Goal: Task Accomplishment & Management: Manage account settings

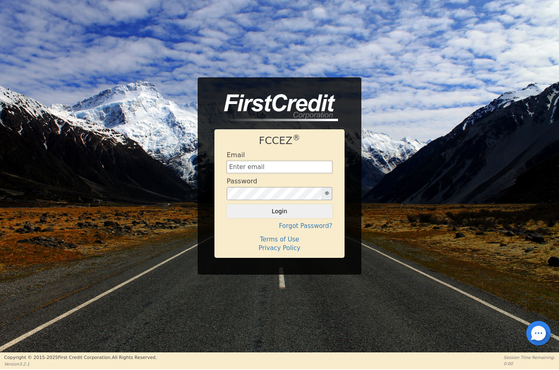
type input "[EMAIL_ADDRESS][DOMAIN_NAME]"
click at [269, 211] on button "Login" at bounding box center [280, 211] width 106 height 14
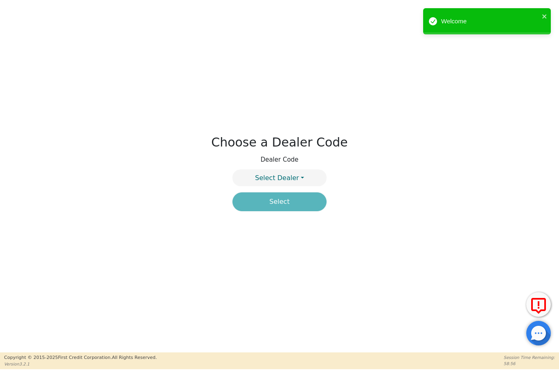
click at [298, 173] on button "Select Dealer" at bounding box center [279, 177] width 94 height 17
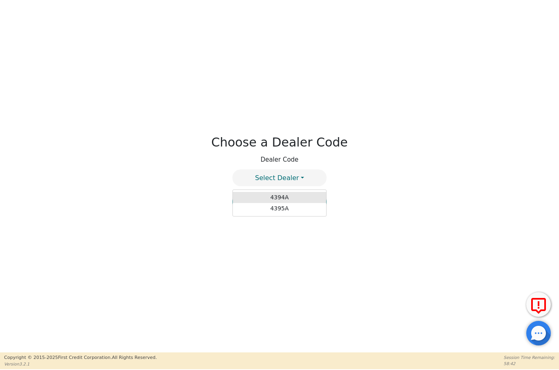
click at [295, 200] on link "4394A" at bounding box center [279, 197] width 93 height 11
click at [292, 208] on button "Select" at bounding box center [279, 201] width 94 height 19
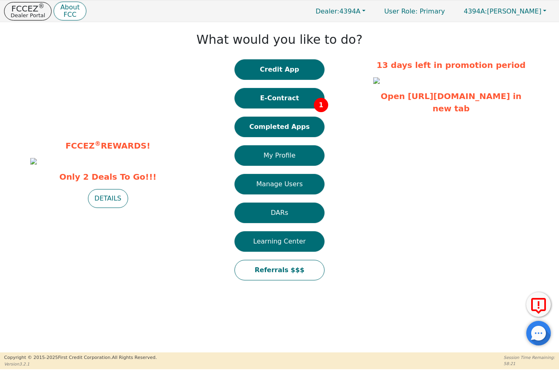
click at [293, 102] on button "E-Contract 1" at bounding box center [279, 98] width 90 height 20
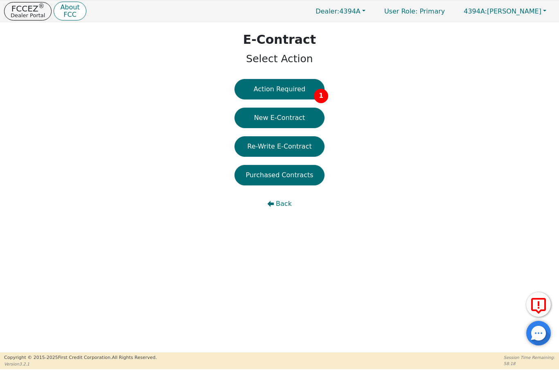
click at [307, 89] on button "Action Required 1" at bounding box center [279, 89] width 90 height 20
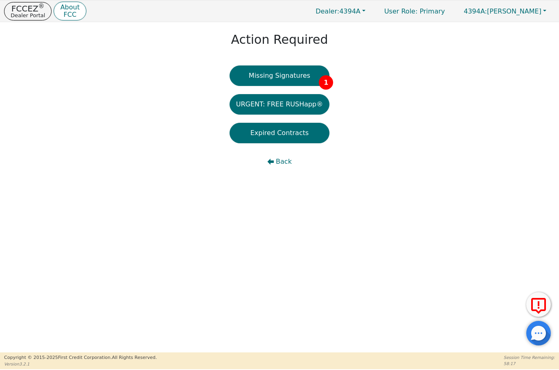
click at [300, 80] on button "Missing Signatures 1" at bounding box center [280, 75] width 100 height 20
click at [19, 16] on p "Dealer Portal" at bounding box center [28, 15] width 34 height 5
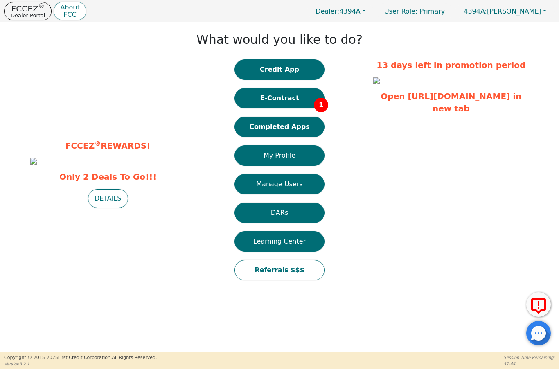
click at [258, 185] on button "Manage Users" at bounding box center [279, 184] width 90 height 20
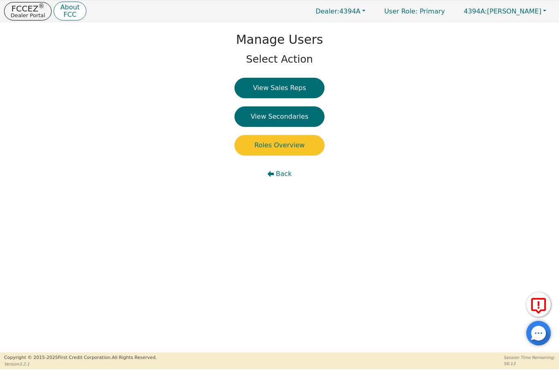
click at [278, 175] on span "Back" at bounding box center [284, 174] width 16 height 10
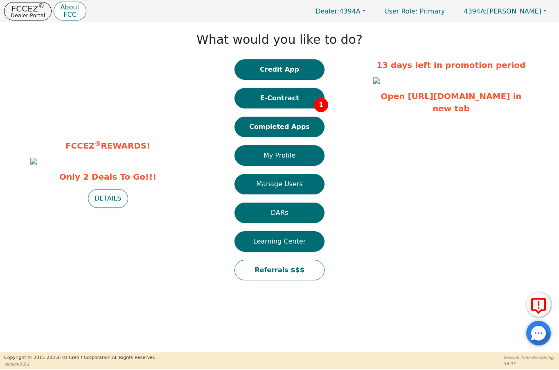
click at [542, 8] on button "4394A: [PERSON_NAME]" at bounding box center [505, 11] width 100 height 13
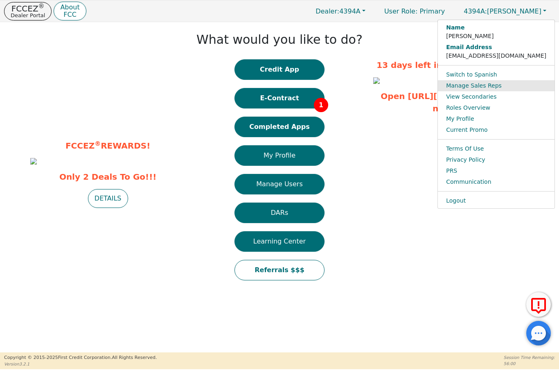
click at [524, 82] on link "Manage Sales Reps" at bounding box center [496, 85] width 117 height 11
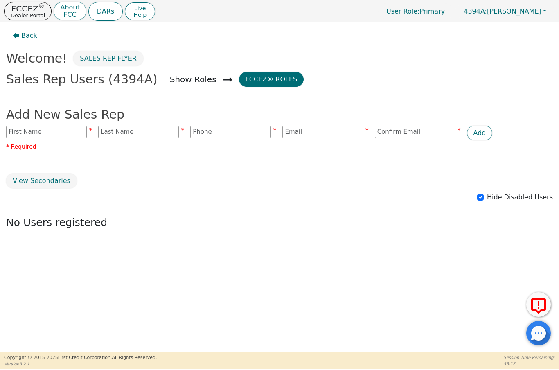
click at [22, 13] on p "Dealer Portal" at bounding box center [28, 15] width 34 height 5
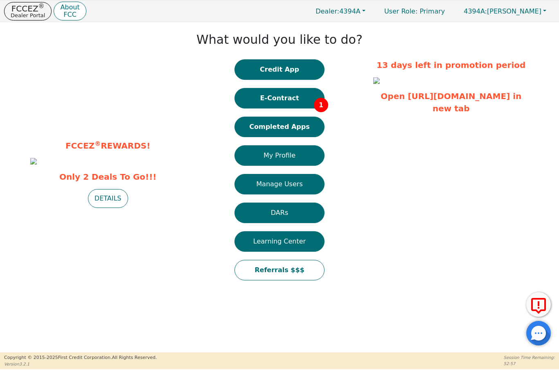
click at [284, 185] on button "Manage Users" at bounding box center [279, 184] width 90 height 20
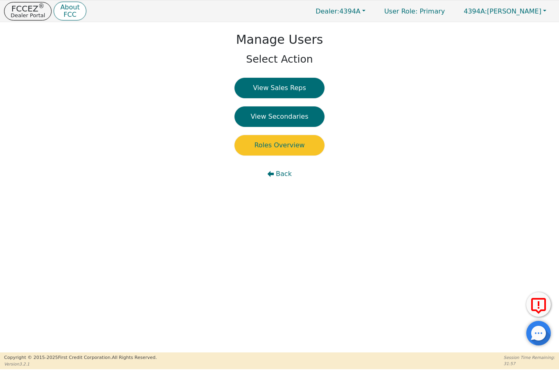
click at [27, 14] on p "Dealer Portal" at bounding box center [28, 15] width 34 height 5
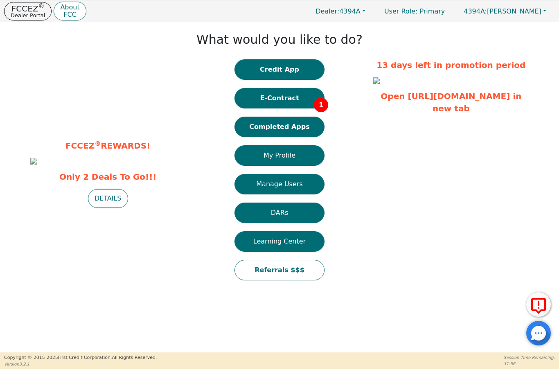
click at [292, 99] on button "E-Contract 1" at bounding box center [279, 98] width 90 height 20
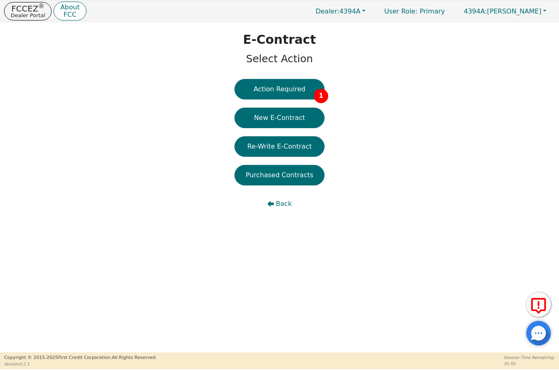
click at [295, 88] on button "Action Required 1" at bounding box center [279, 89] width 90 height 20
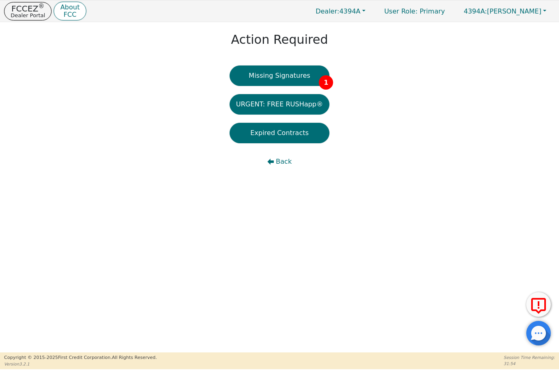
click at [293, 74] on button "Missing Signatures 1" at bounding box center [280, 75] width 100 height 20
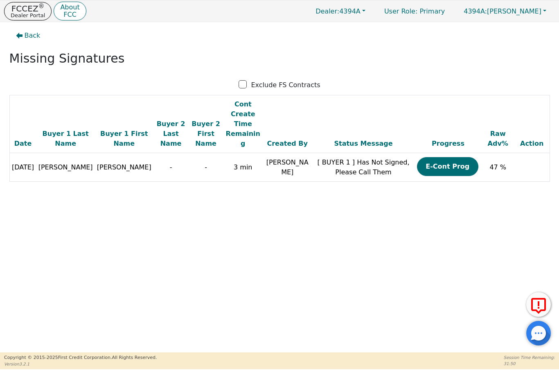
click at [342, 153] on td "[ BUYER 1 ] Has Not Signed, Please Call Them" at bounding box center [363, 167] width 103 height 29
click at [329, 153] on td "[ BUYER 1 ] Has Not Signed, Please Call Them" at bounding box center [363, 167] width 103 height 29
click at [20, 7] on p "FCCEZ ®" at bounding box center [28, 9] width 34 height 8
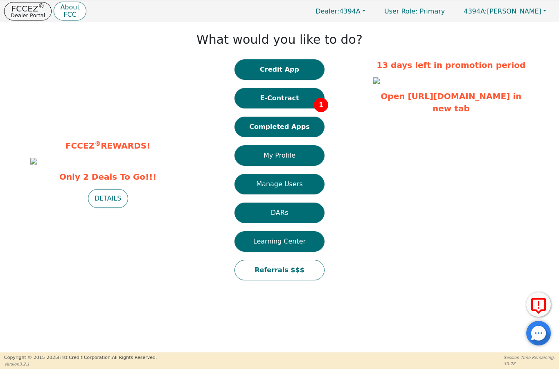
click at [293, 100] on button "E-Contract 1" at bounding box center [279, 98] width 90 height 20
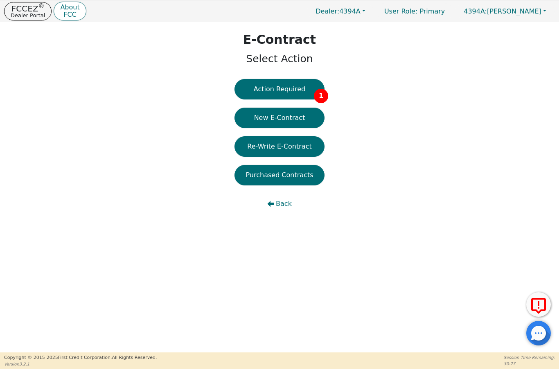
click at [293, 88] on button "Action Required 1" at bounding box center [279, 89] width 90 height 20
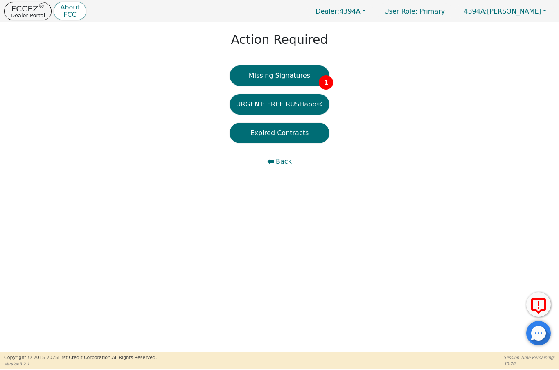
click at [291, 69] on button "Missing Signatures 1" at bounding box center [280, 75] width 100 height 20
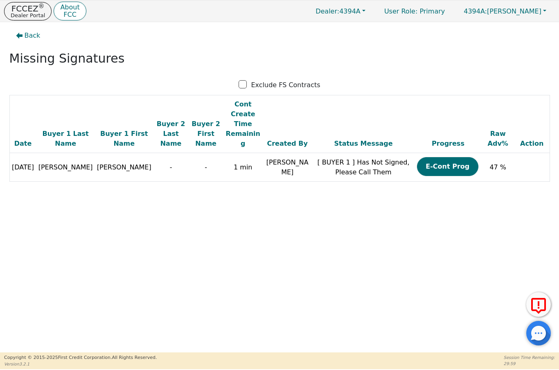
click at [20, 15] on p "Dealer Portal" at bounding box center [28, 15] width 34 height 5
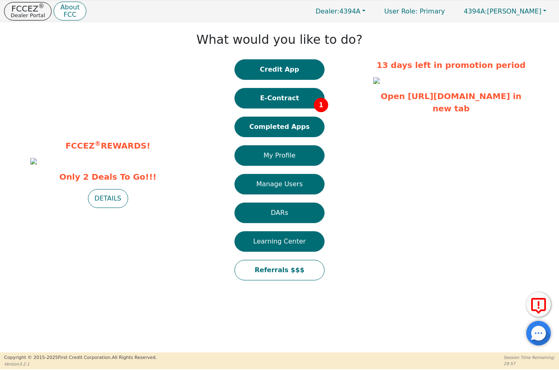
click at [273, 102] on button "E-Contract 1" at bounding box center [279, 98] width 90 height 20
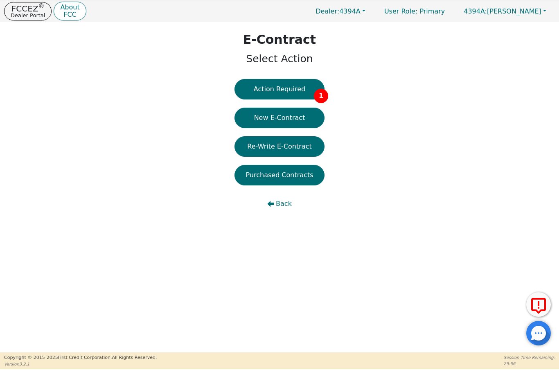
click at [282, 85] on button "Action Required 1" at bounding box center [279, 89] width 90 height 20
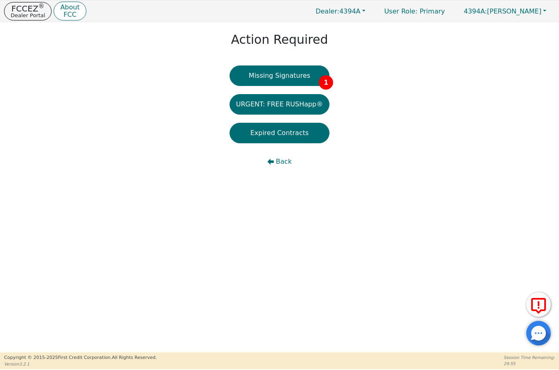
click at [285, 72] on button "Missing Signatures 1" at bounding box center [280, 75] width 100 height 20
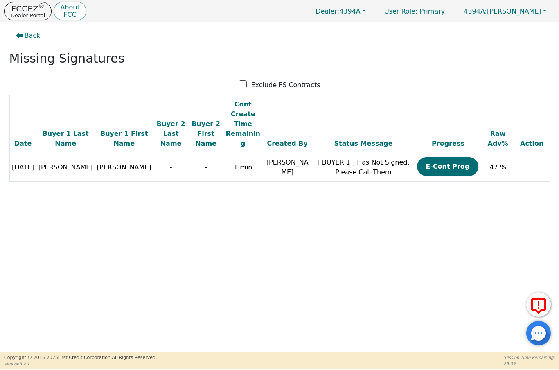
click at [23, 14] on p "Dealer Portal" at bounding box center [28, 15] width 34 height 5
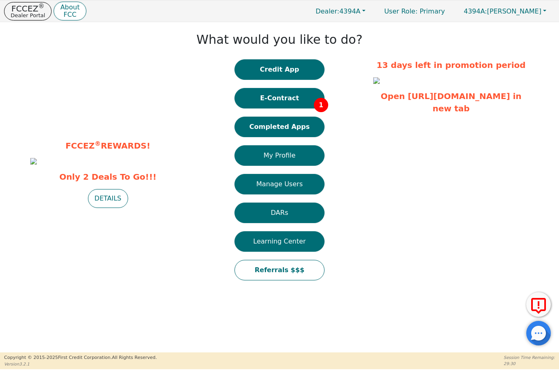
click at [25, 9] on p "FCCEZ ®" at bounding box center [28, 9] width 34 height 8
click at [277, 100] on button "E-Contract 1" at bounding box center [279, 98] width 90 height 20
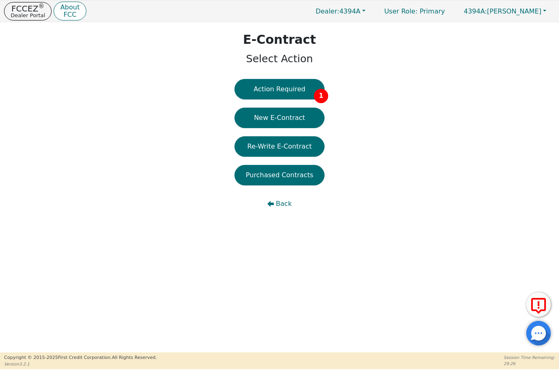
click at [278, 88] on button "Action Required 1" at bounding box center [279, 89] width 90 height 20
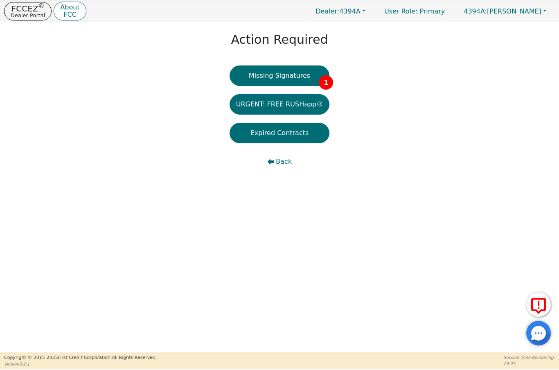
click at [292, 75] on button "Missing Signatures 1" at bounding box center [280, 75] width 100 height 20
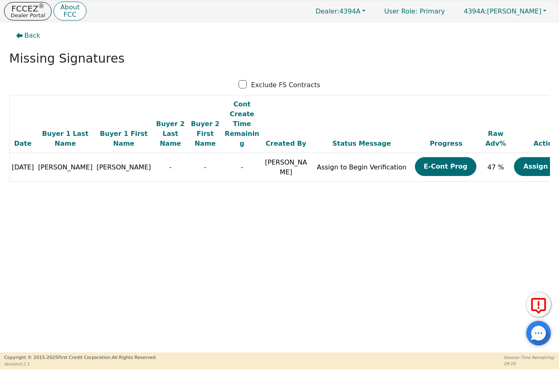
click at [516, 158] on button "Assign Now" at bounding box center [544, 166] width 61 height 19
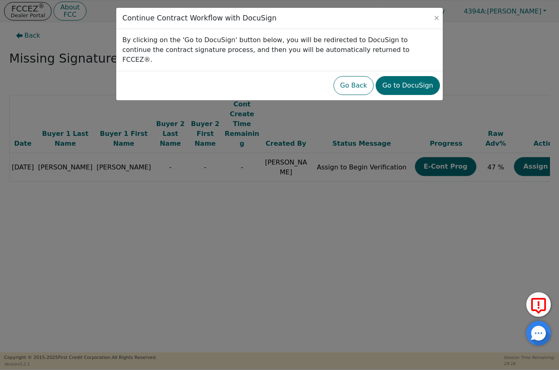
click at [412, 80] on button "Go to DocuSign" at bounding box center [408, 85] width 64 height 19
